Goal: Task Accomplishment & Management: Use online tool/utility

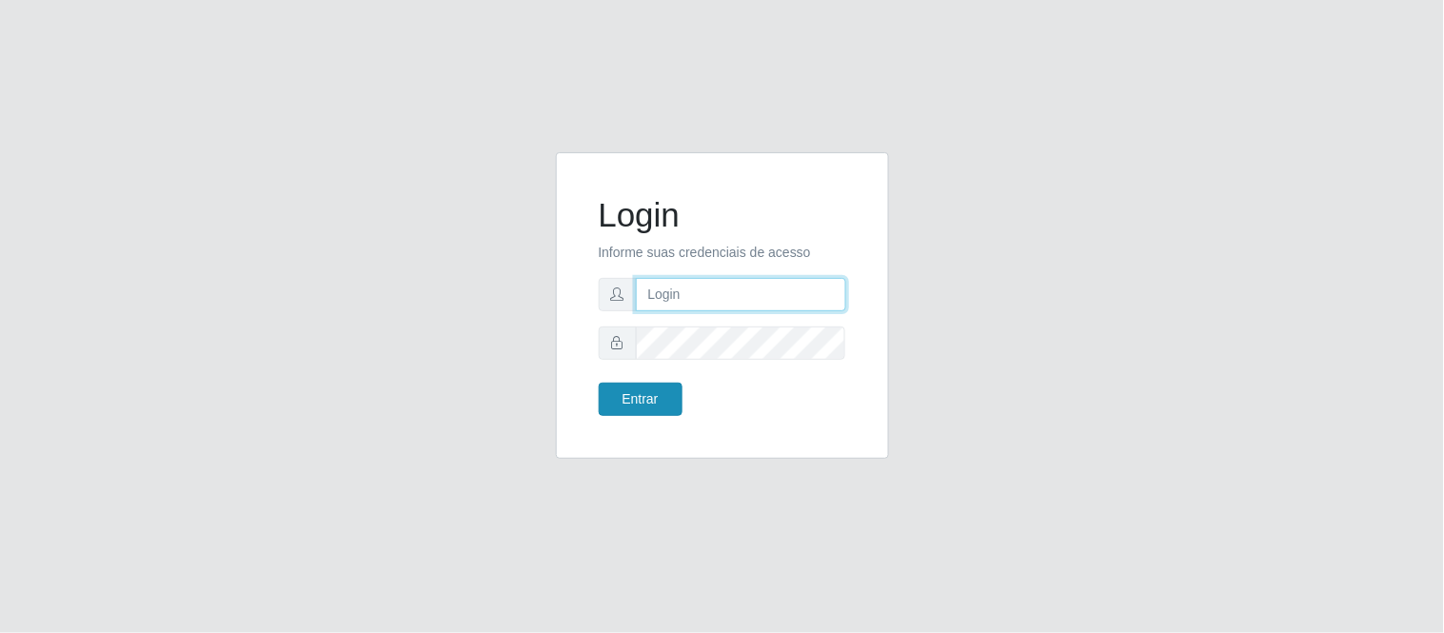
type input "deyvid@carnesecortes"
click at [653, 412] on button "Entrar" at bounding box center [641, 399] width 84 height 33
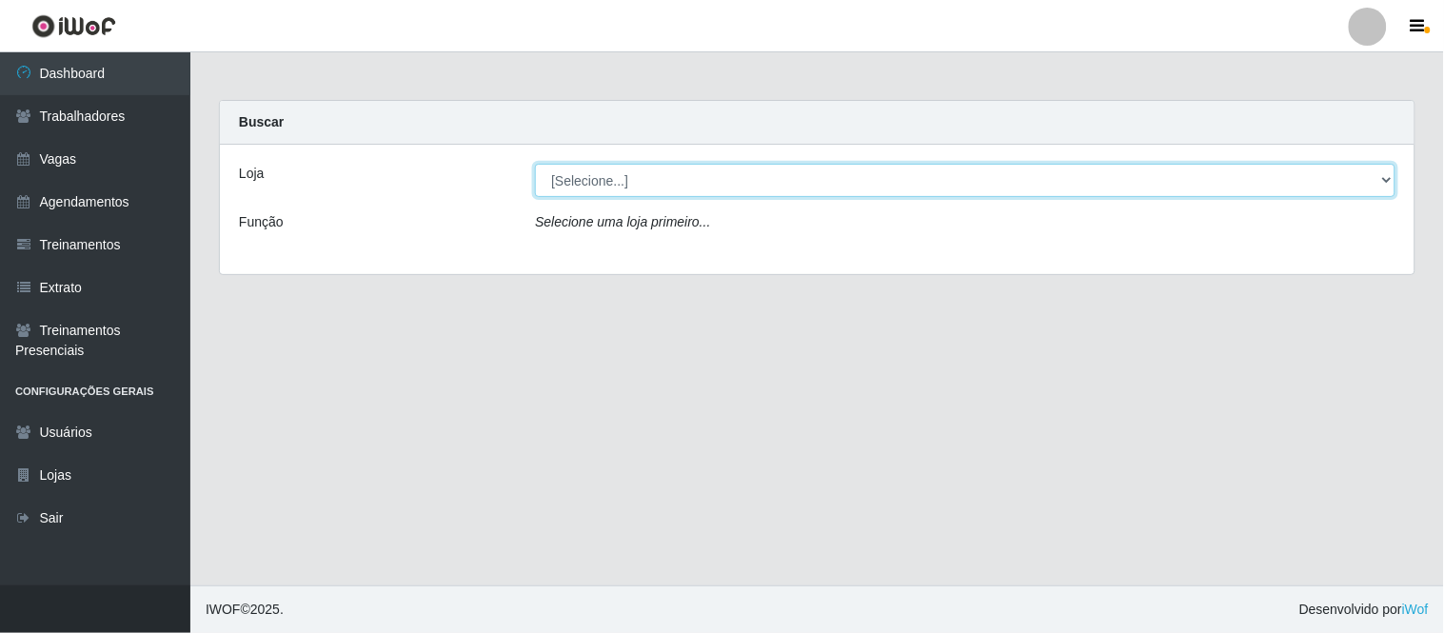
click at [1108, 175] on select "[Selecione...] Carnes & Cortes" at bounding box center [965, 180] width 860 height 33
select select "433"
click at [535, 164] on select "[Selecione...] Carnes & Cortes" at bounding box center [965, 180] width 860 height 33
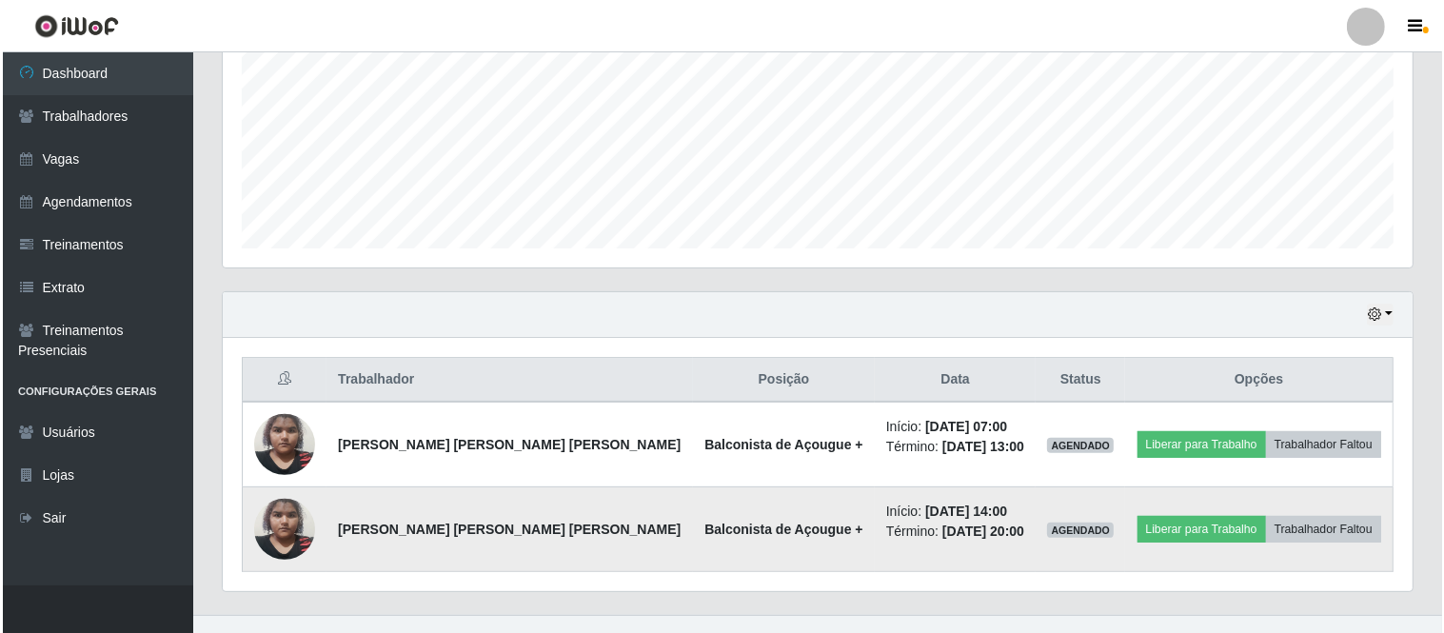
scroll to position [462, 0]
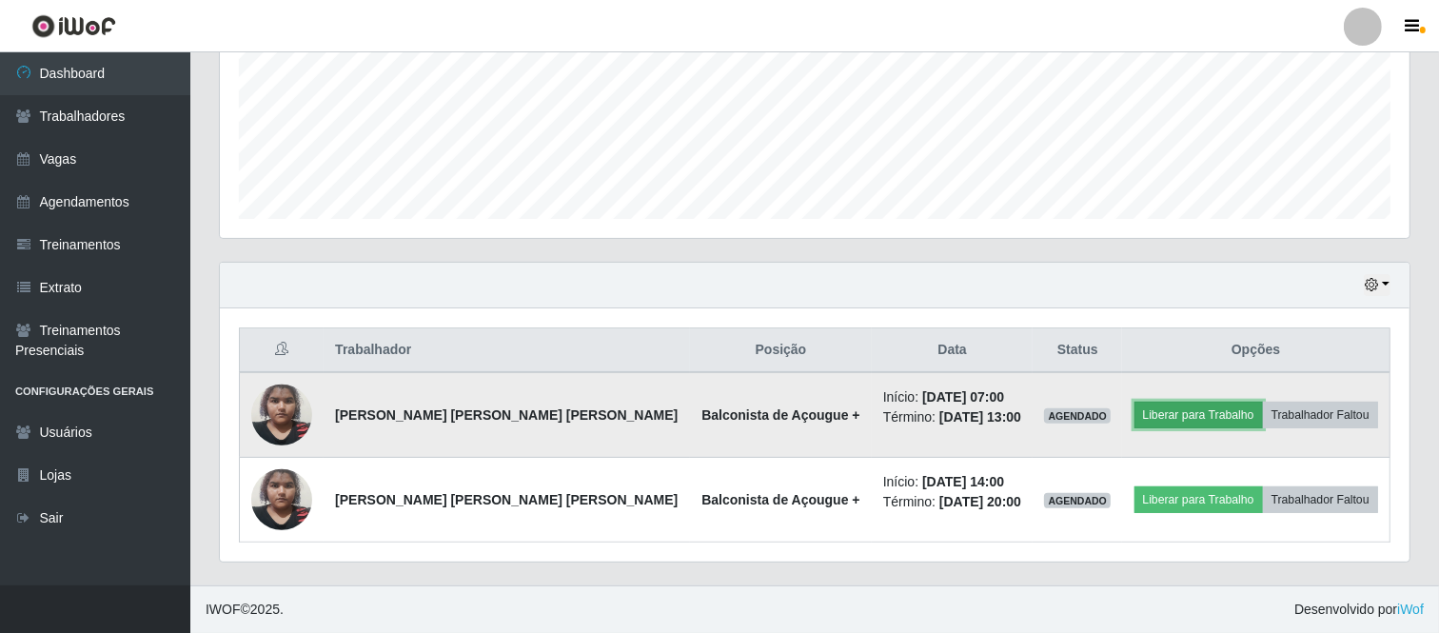
click at [1200, 415] on button "Liberar para Trabalho" at bounding box center [1198, 415] width 128 height 27
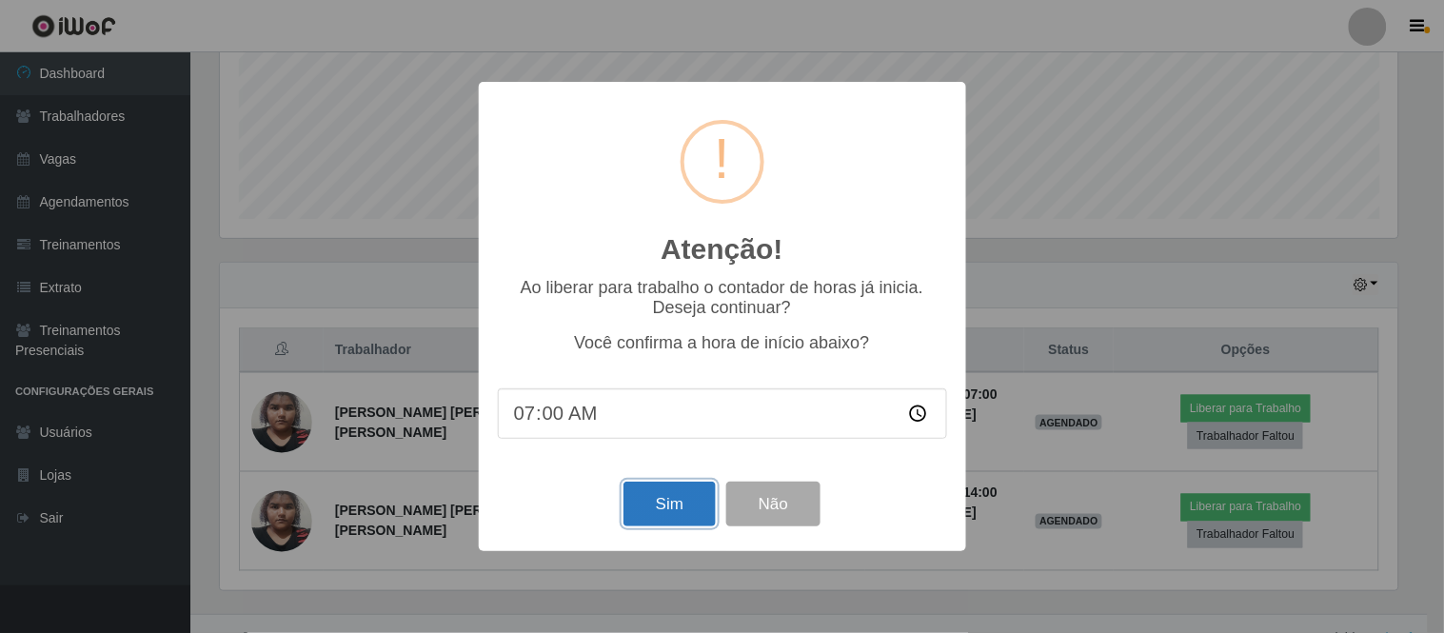
click at [647, 510] on button "Sim" at bounding box center [669, 504] width 92 height 45
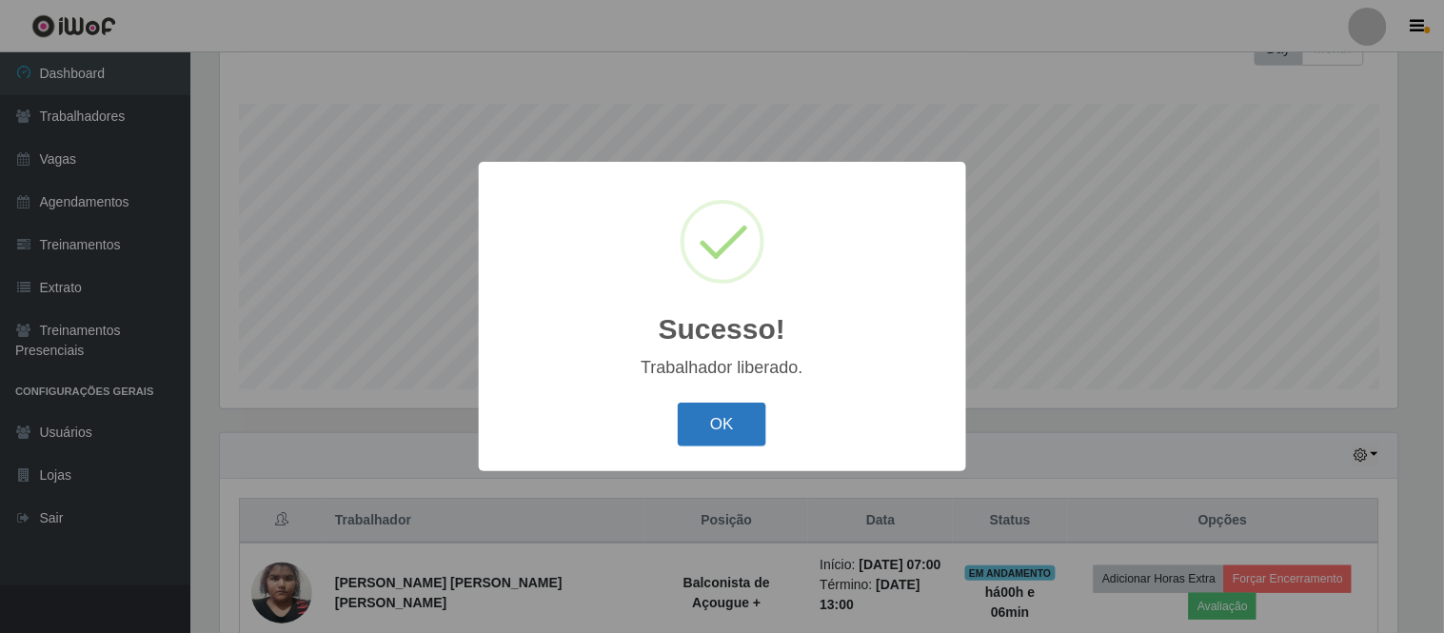
click at [717, 409] on button "OK" at bounding box center [722, 425] width 89 height 45
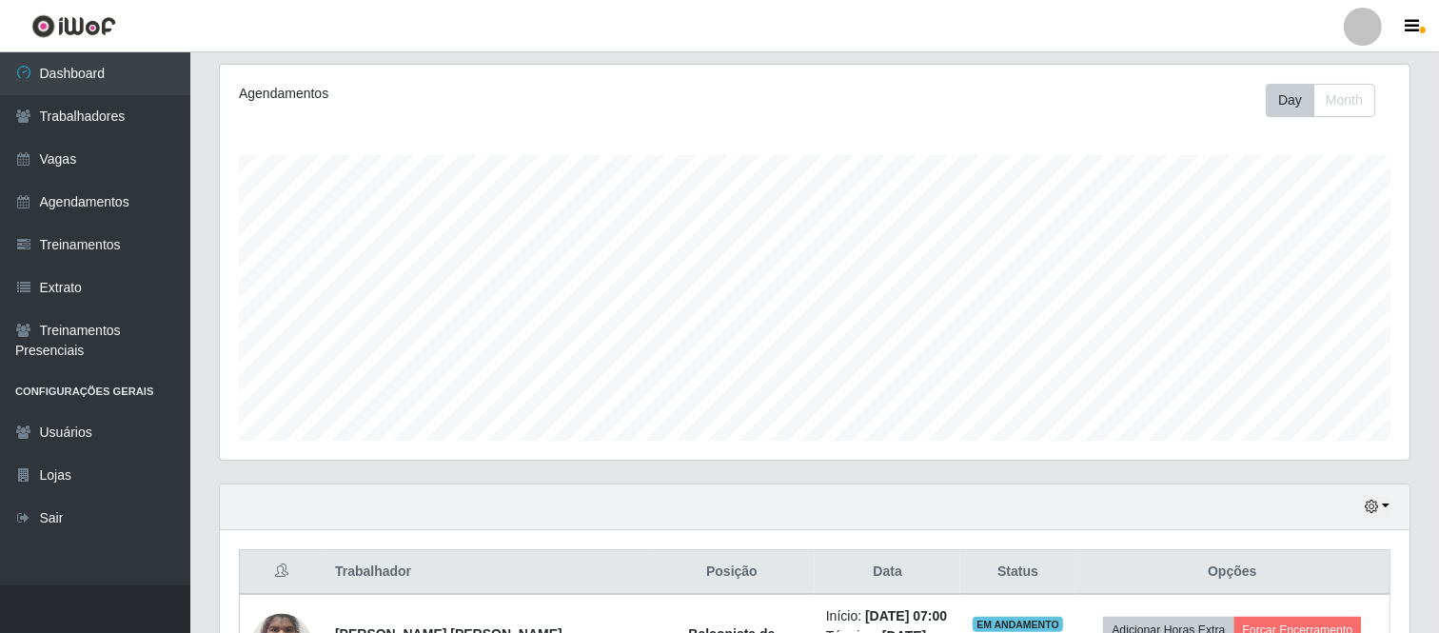
scroll to position [0, 0]
